Goal: Information Seeking & Learning: Check status

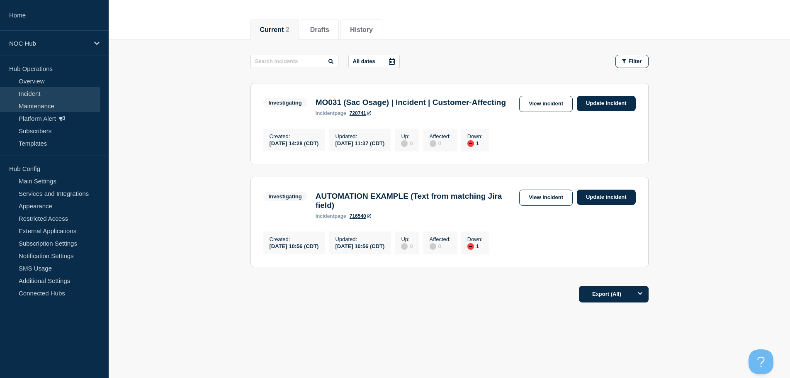
click at [64, 101] on link "Maintenance" at bounding box center [50, 106] width 100 height 12
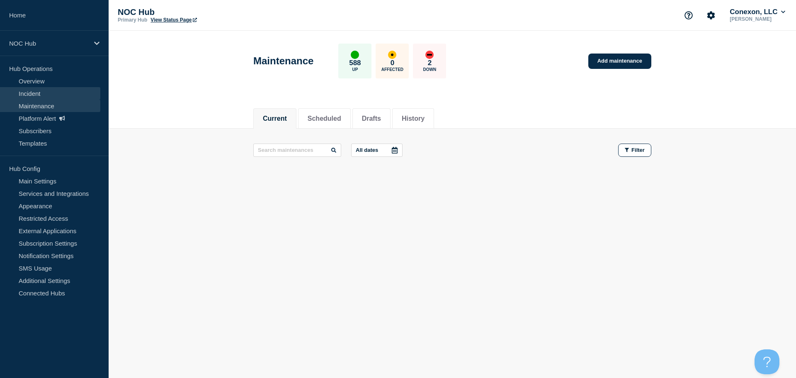
click at [37, 91] on link "Incident" at bounding box center [50, 93] width 100 height 12
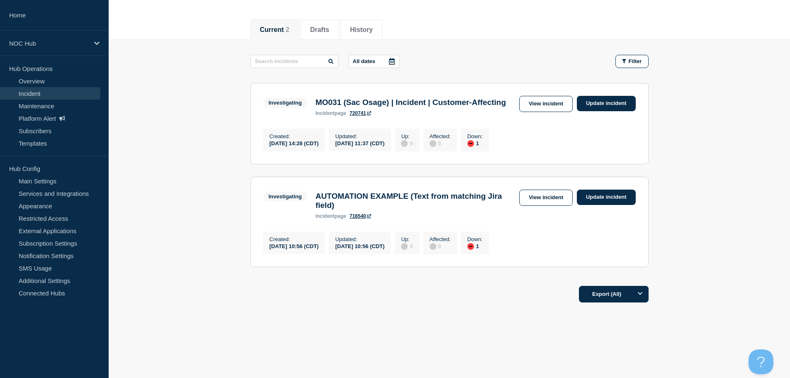
scroll to position [108, 0]
click at [533, 96] on link "View incident" at bounding box center [546, 104] width 54 height 16
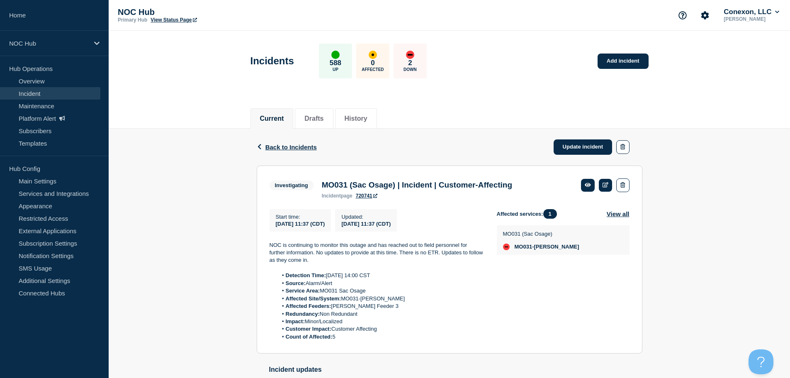
click at [236, 209] on div "Back Back to Incidents Update incident Investigating MO031 (Sac Osage) | Incide…" at bounding box center [450, 319] width 682 height 380
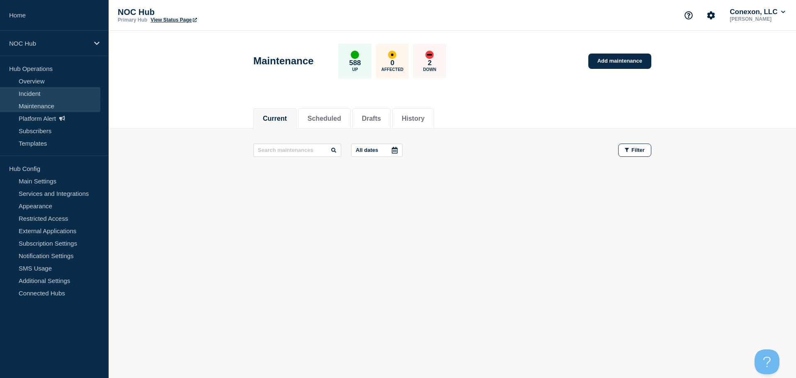
click at [32, 90] on link "Incident" at bounding box center [50, 93] width 100 height 12
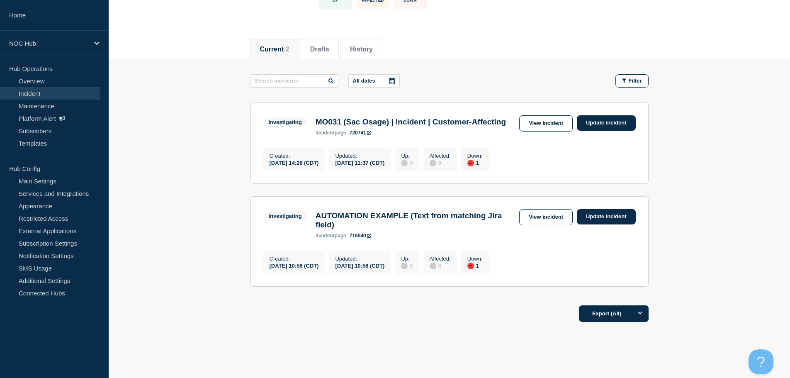
scroll to position [83, 0]
